Goal: Transaction & Acquisition: Download file/media

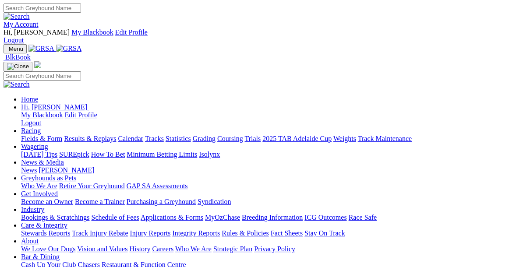
click at [41, 127] on link "Racing" at bounding box center [31, 130] width 20 height 7
click at [125, 44] on div "Menu BlkBook Home Hi, Justin My Blackbook Edit Profile Logout Fields & Form Tra…" at bounding box center [262, 176] width 516 height 265
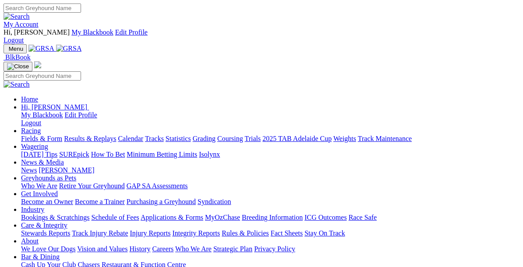
click at [46, 135] on link "Fields & Form" at bounding box center [41, 138] width 41 height 7
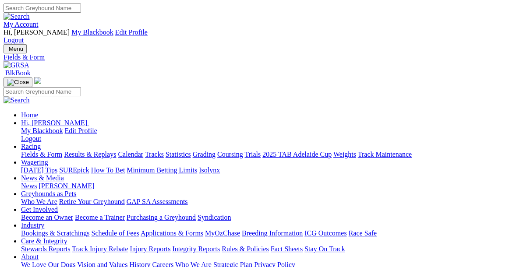
click at [372, 114] on link "PDF" at bounding box center [366, 110] width 13 height 7
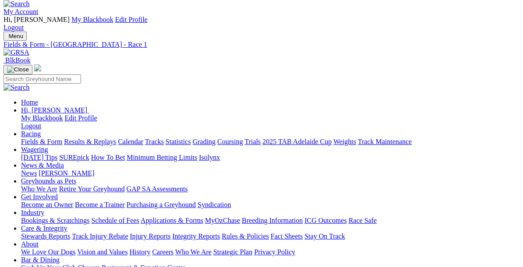
scroll to position [14, 0]
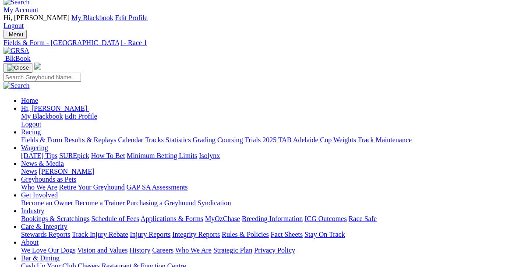
type input "[DATE]"
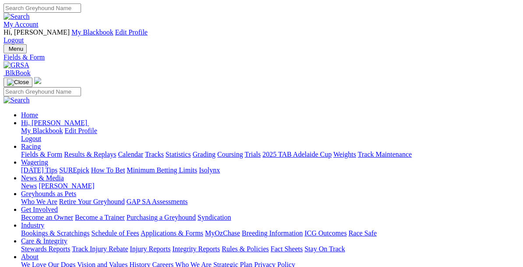
click at [363, 114] on link "PDF" at bounding box center [366, 110] width 13 height 7
